Goal: Task Accomplishment & Management: Use online tool/utility

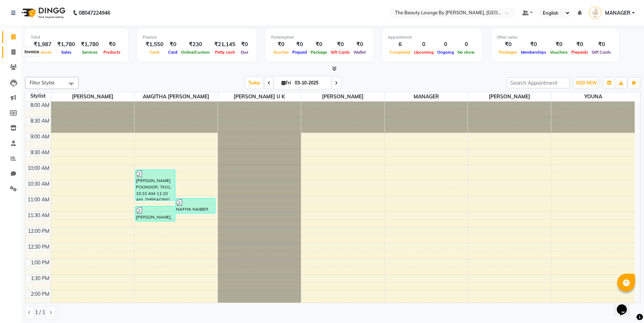
click at [15, 50] on icon at bounding box center [13, 51] width 4 height 5
select select "service"
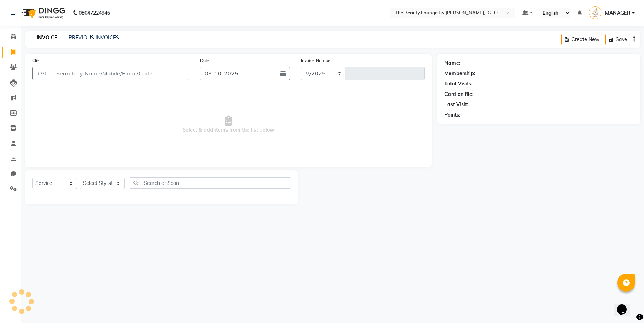
select select "8577"
type input "0916"
click at [103, 38] on link "PREVIOUS INVOICES" at bounding box center [94, 37] width 50 height 6
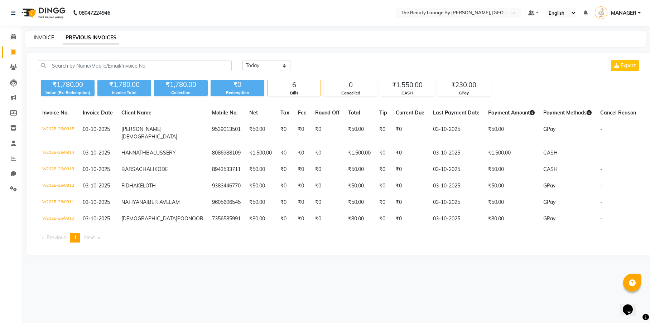
click at [47, 39] on link "INVOICE" at bounding box center [44, 37] width 20 height 6
select select "8577"
select select "service"
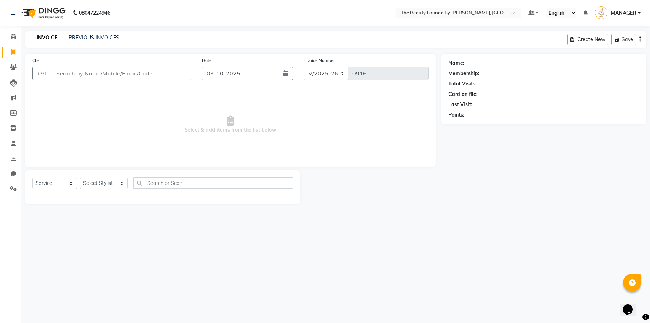
click at [55, 72] on input "Client" at bounding box center [122, 74] width 140 height 14
